Goal: Find specific page/section: Find specific page/section

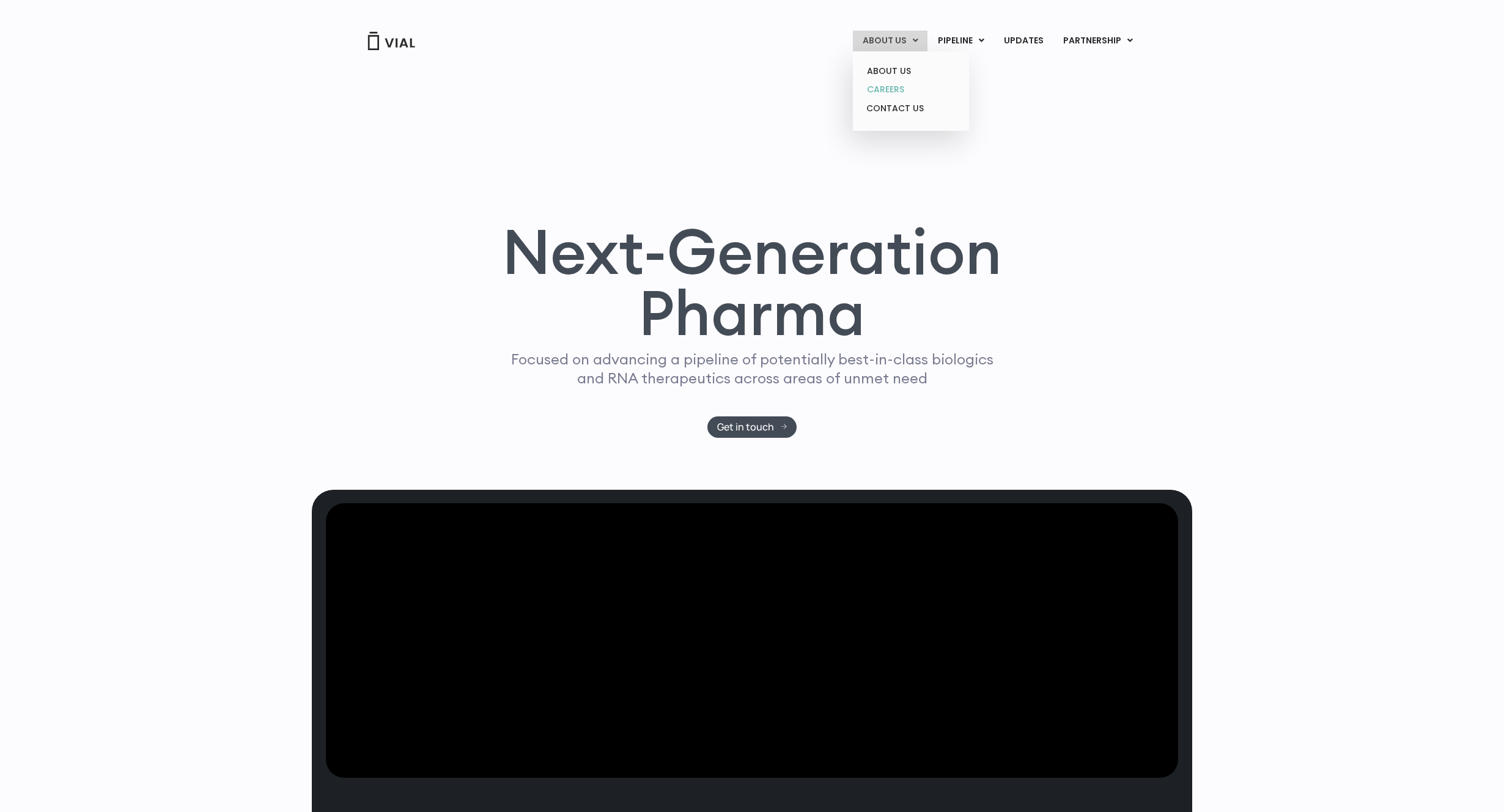
click at [885, 88] on link "CAREERS" at bounding box center [911, 89] width 107 height 19
